Goal: Information Seeking & Learning: Learn about a topic

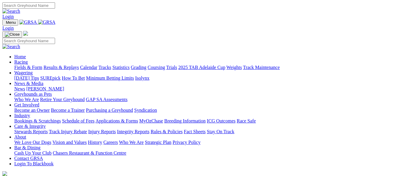
scroll to position [268, 0]
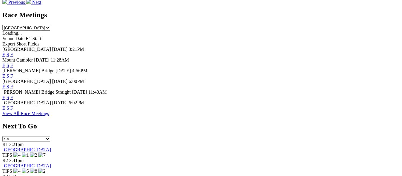
click at [13, 84] on link "F" at bounding box center [11, 86] width 3 height 5
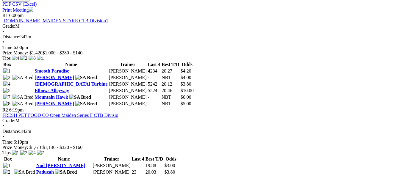
scroll to position [268, 0]
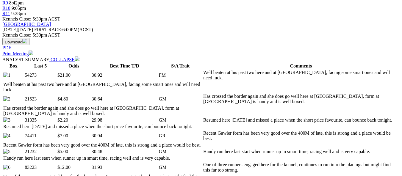
scroll to position [268, 0]
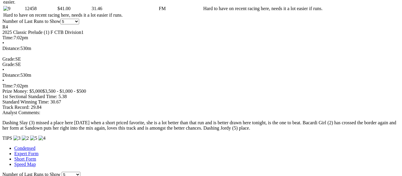
scroll to position [506, 0]
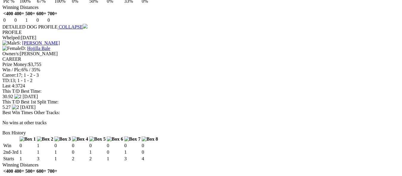
scroll to position [804, 0]
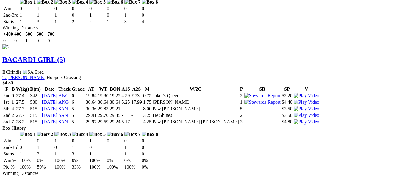
scroll to position [923, 0]
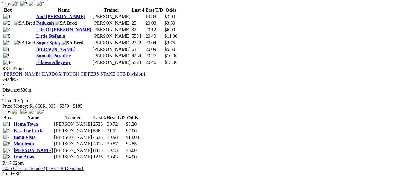
scroll to position [447, 0]
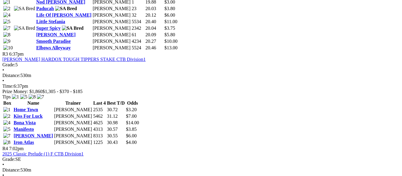
scroll to position [476, 0]
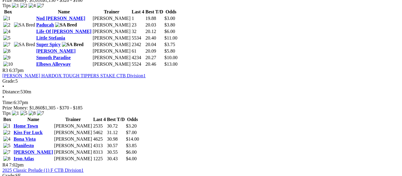
scroll to position [327, 0]
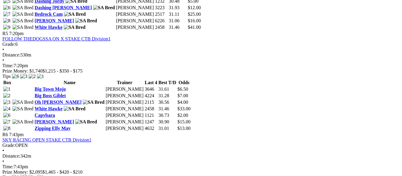
scroll to position [833, 0]
